Goal: Information Seeking & Learning: Learn about a topic

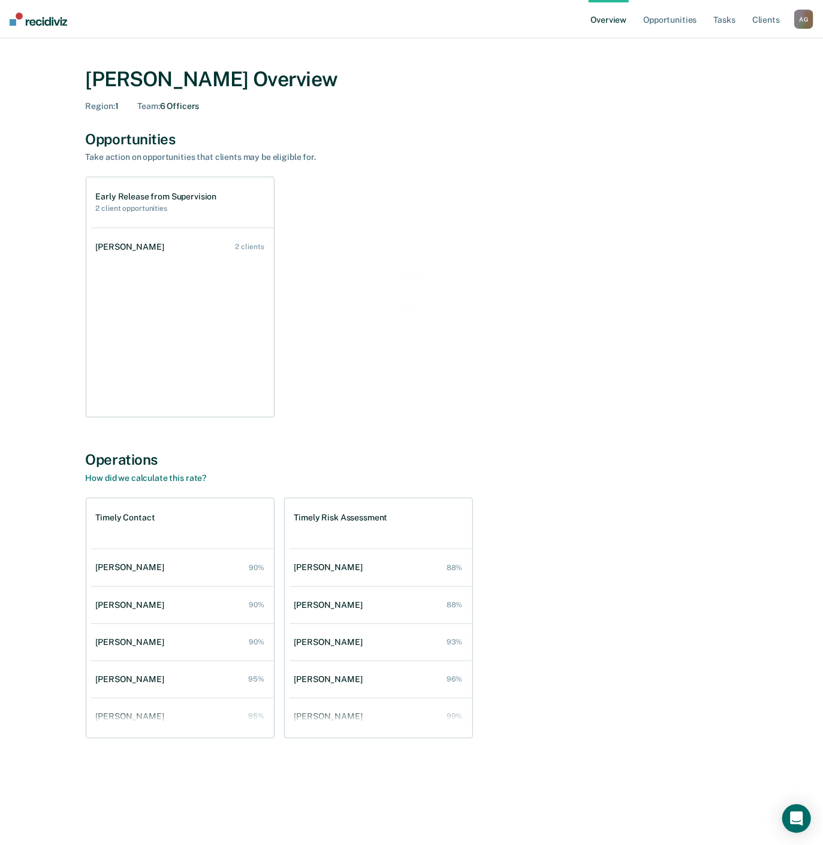
click at [23, 304] on div "[PERSON_NAME] Overview Region : 1 Team : 6 Officers Opportunities Take action o…" at bounding box center [411, 430] width 794 height 754
